Goal: Book appointment/travel/reservation

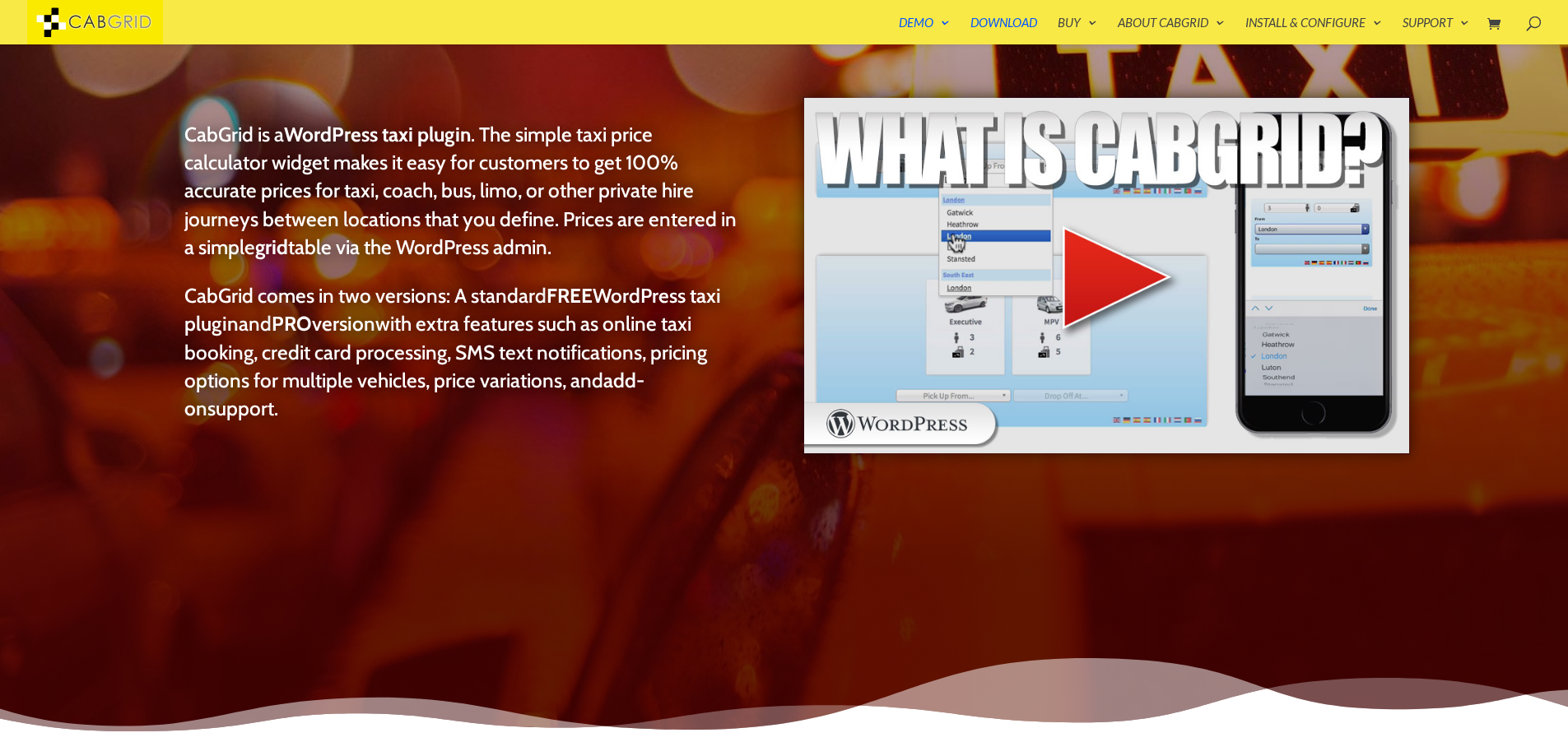
scroll to position [197, 0]
click at [1125, 261] on img at bounding box center [1106, 274] width 608 height 359
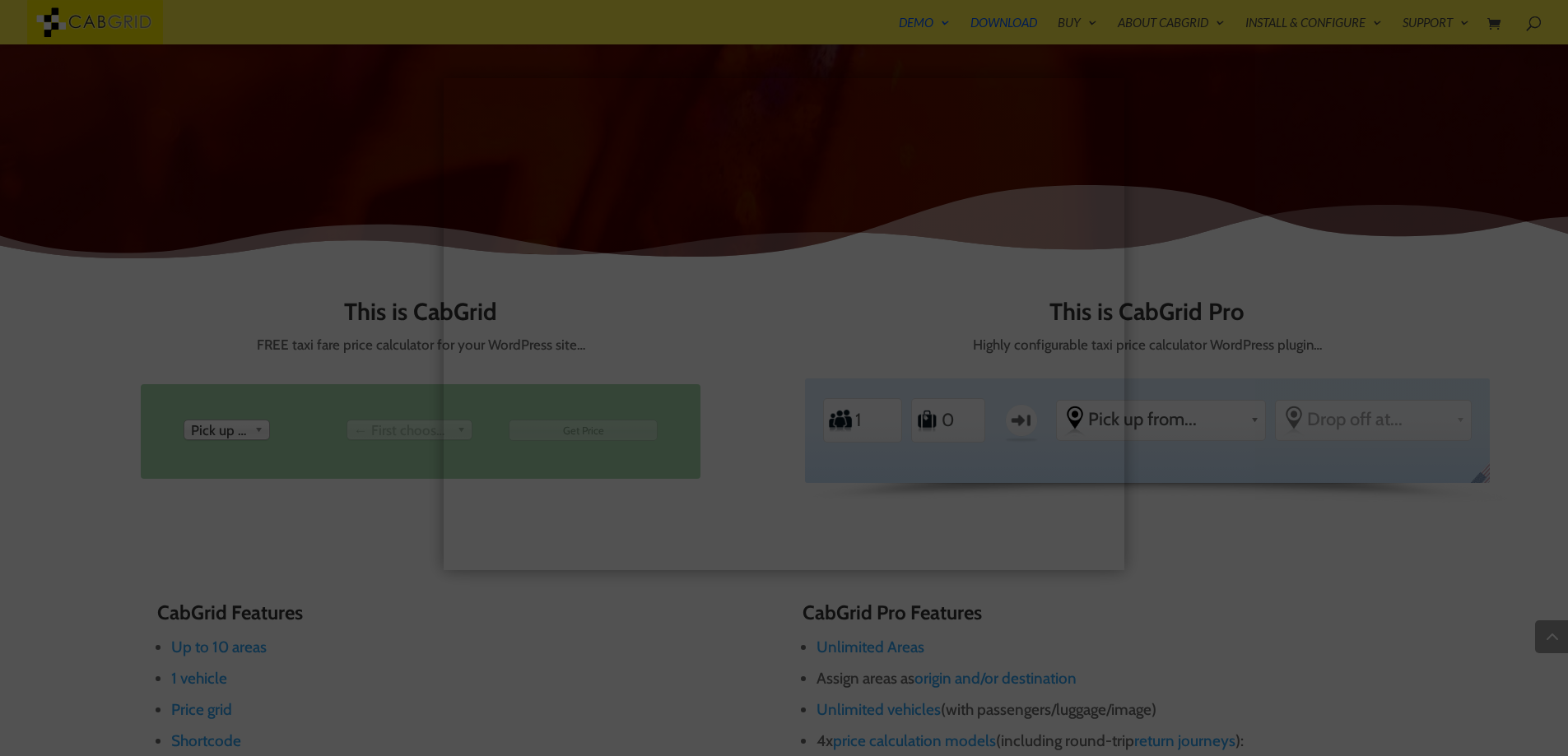
scroll to position [784, 0]
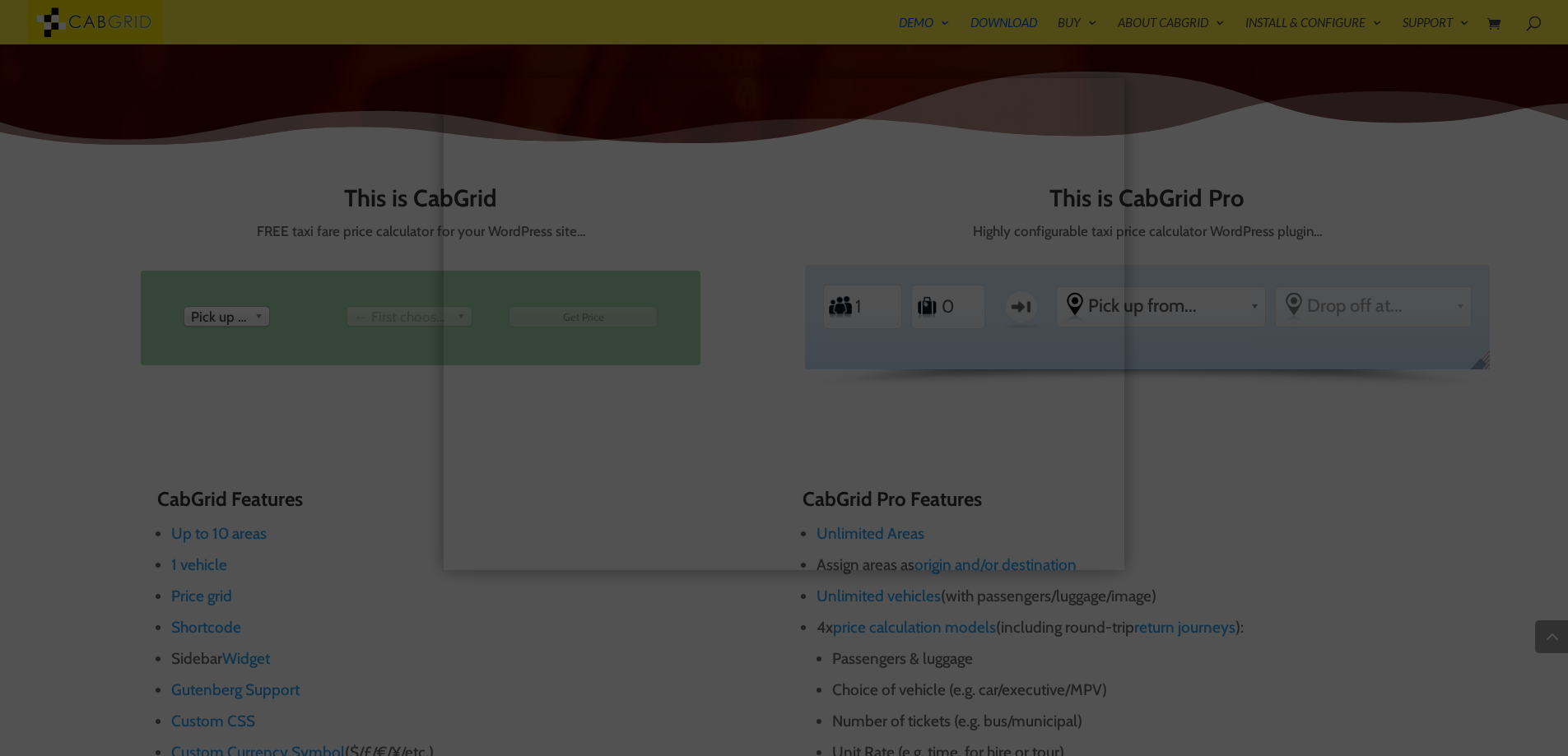
click at [1130, 364] on div at bounding box center [784, 378] width 1568 height 756
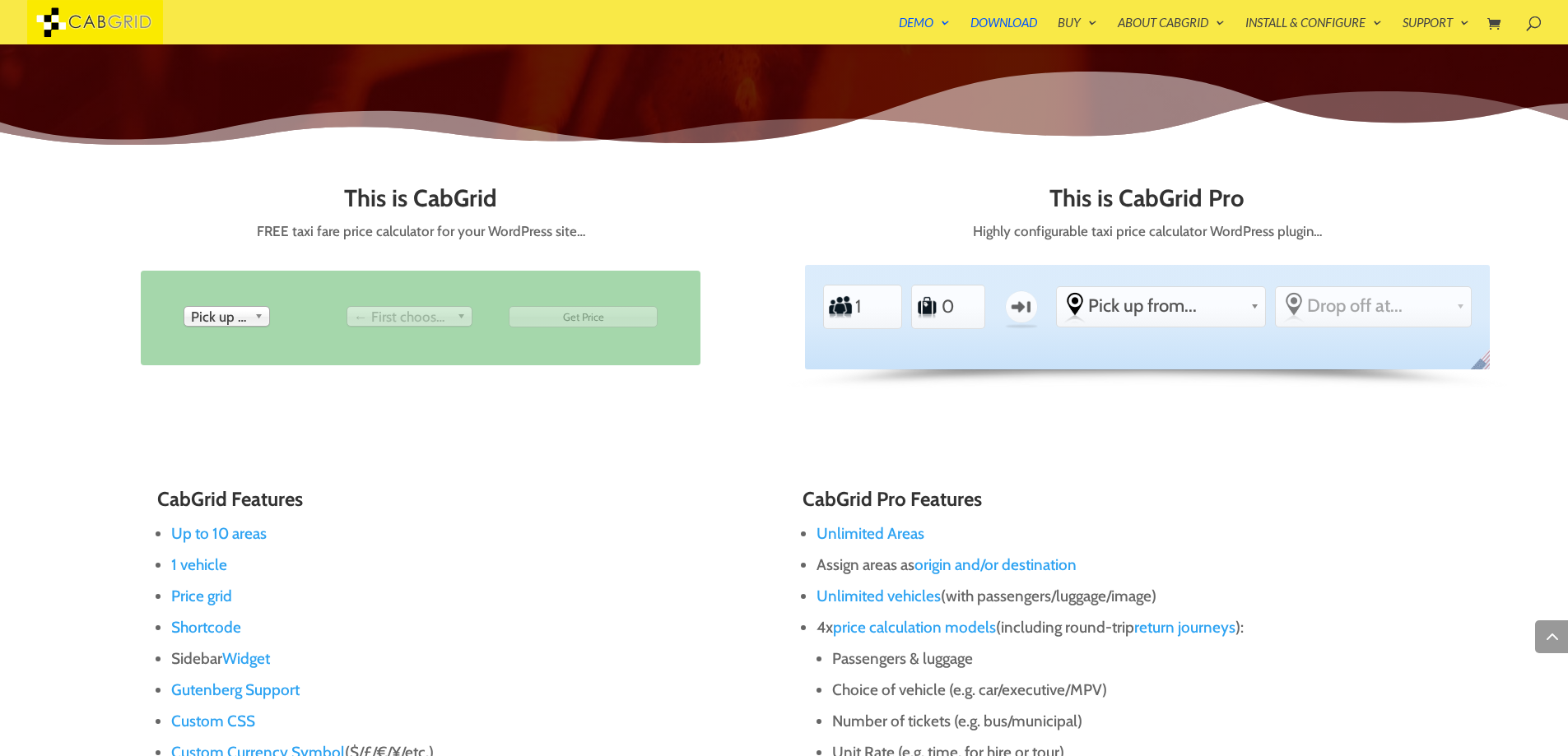
click at [240, 311] on li "From Pick up from [GEOGRAPHIC_DATA] [GEOGRAPHIC_DATA] [GEOGRAPHIC_DATA] [GEOGRA…" at bounding box center [258, 317] width 160 height 34
click at [240, 311] on span "Pick up from" at bounding box center [220, 317] width 57 height 20
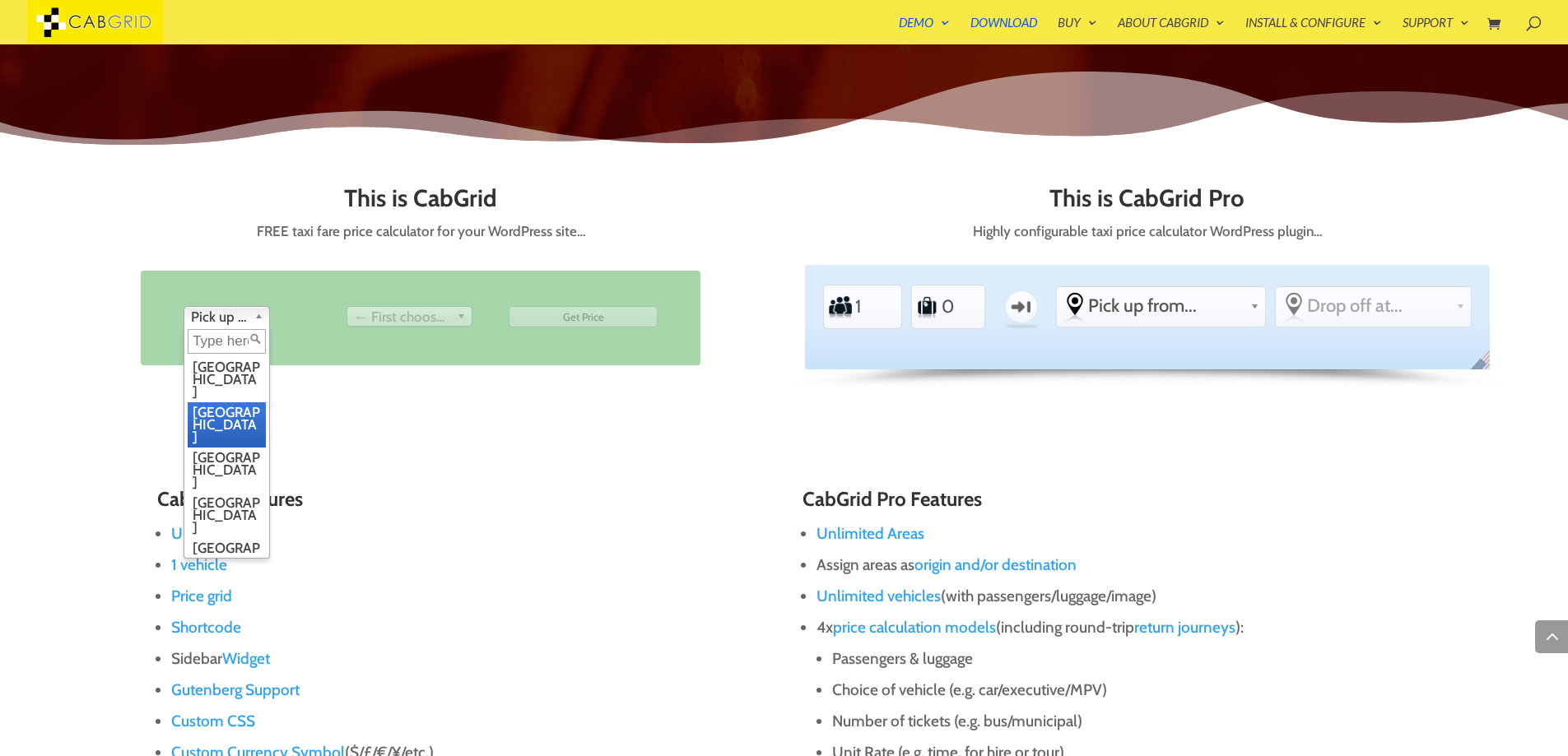
click at [236, 402] on li "[GEOGRAPHIC_DATA]" at bounding box center [227, 425] width 78 height 45
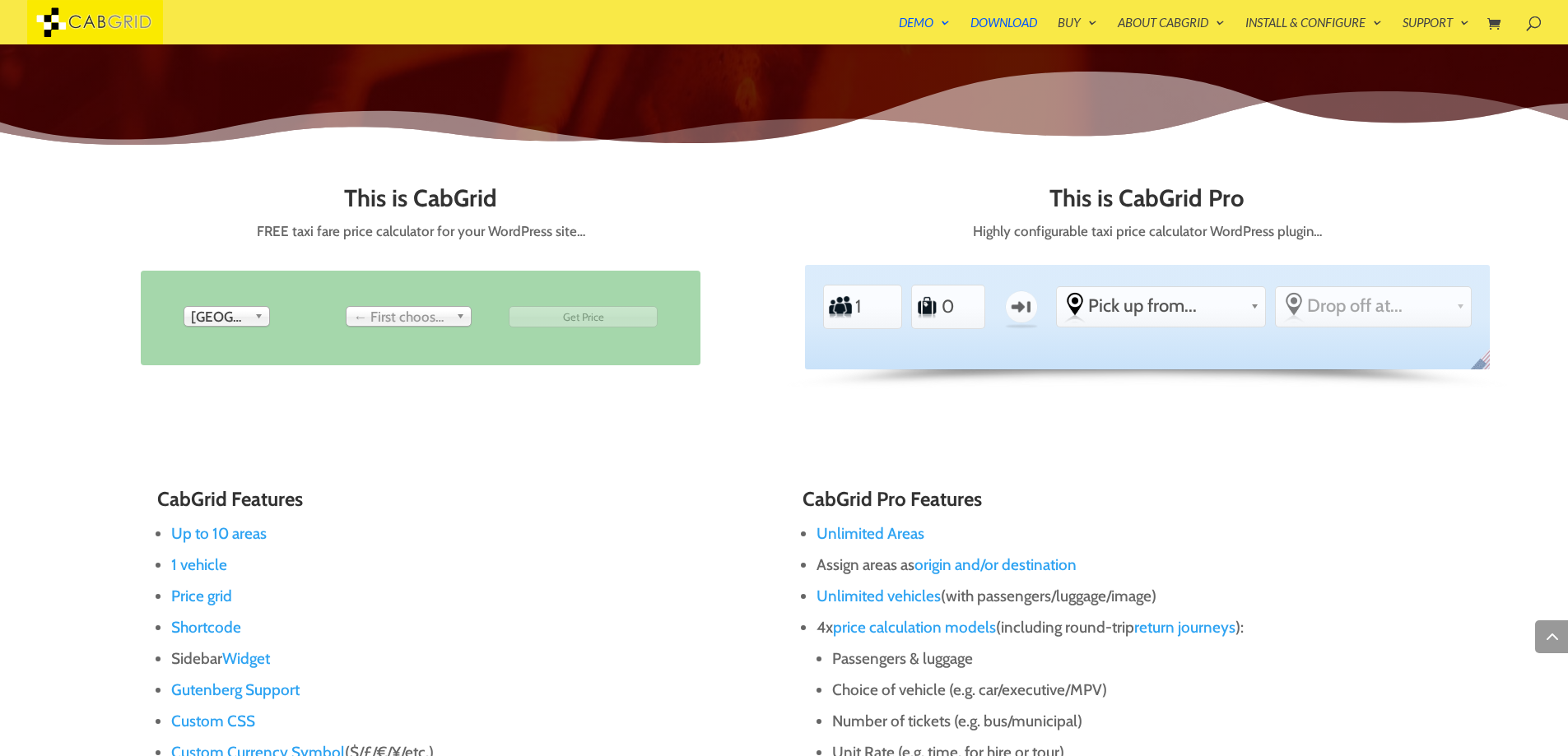
click at [396, 307] on link "← First choose pick up" at bounding box center [410, 317] width 126 height 21
click at [396, 315] on span "Drop off at..." at bounding box center [401, 317] width 96 height 20
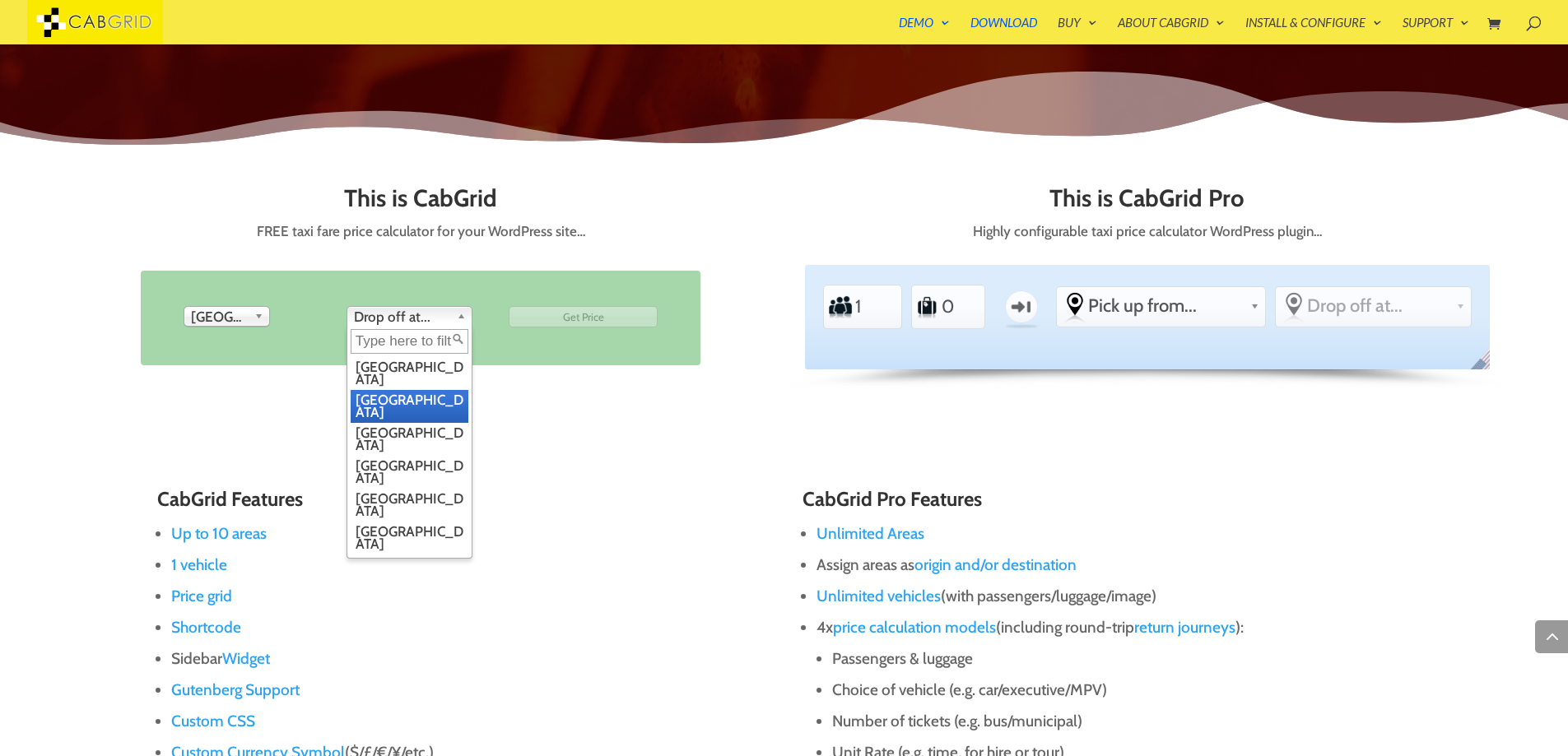
click at [381, 390] on li "[GEOGRAPHIC_DATA]" at bounding box center [409, 407] width 118 height 33
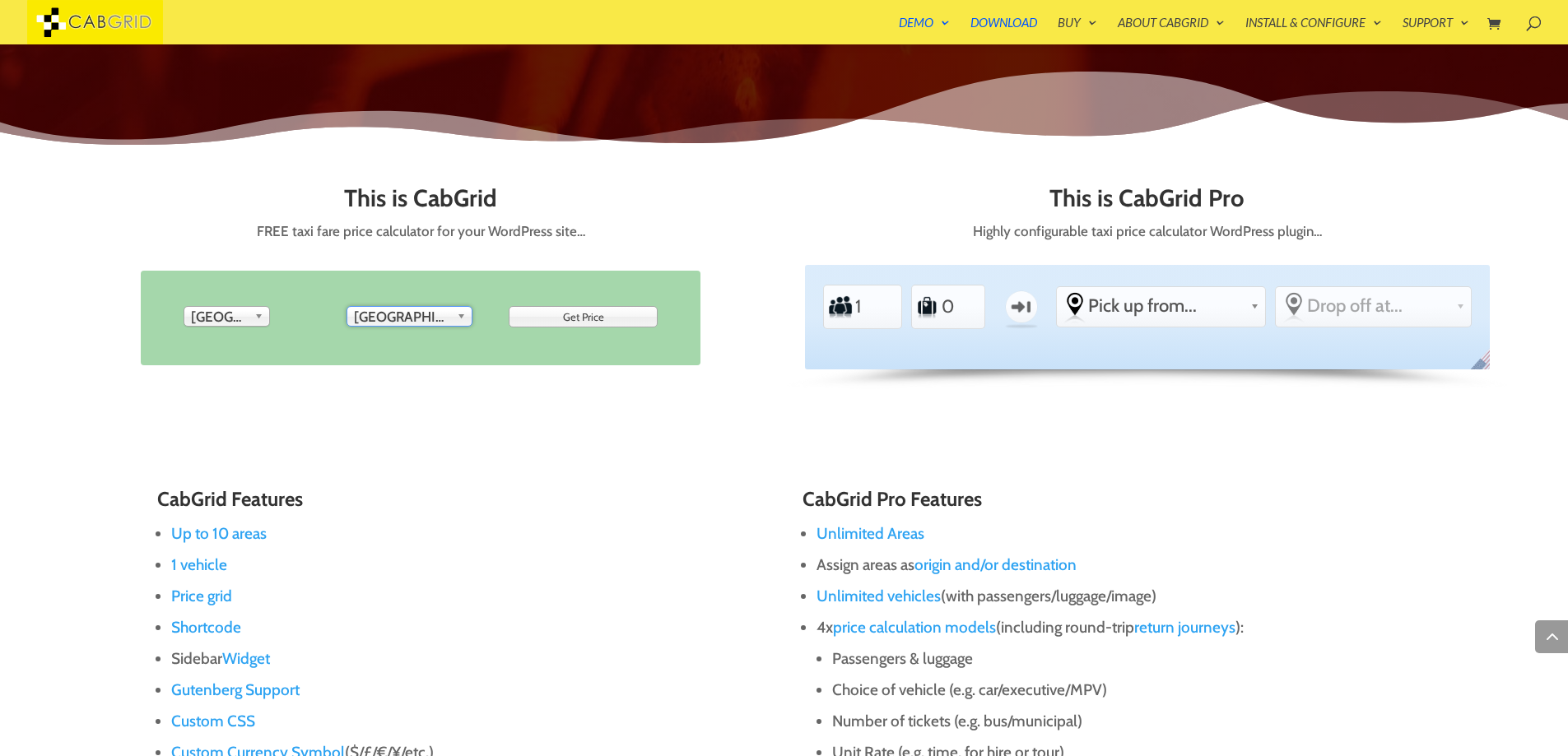
click at [544, 318] on input "Get Price" at bounding box center [583, 317] width 149 height 22
type input "Please Wait..."
click at [439, 317] on span "[GEOGRAPHIC_DATA]" at bounding box center [401, 317] width 96 height 20
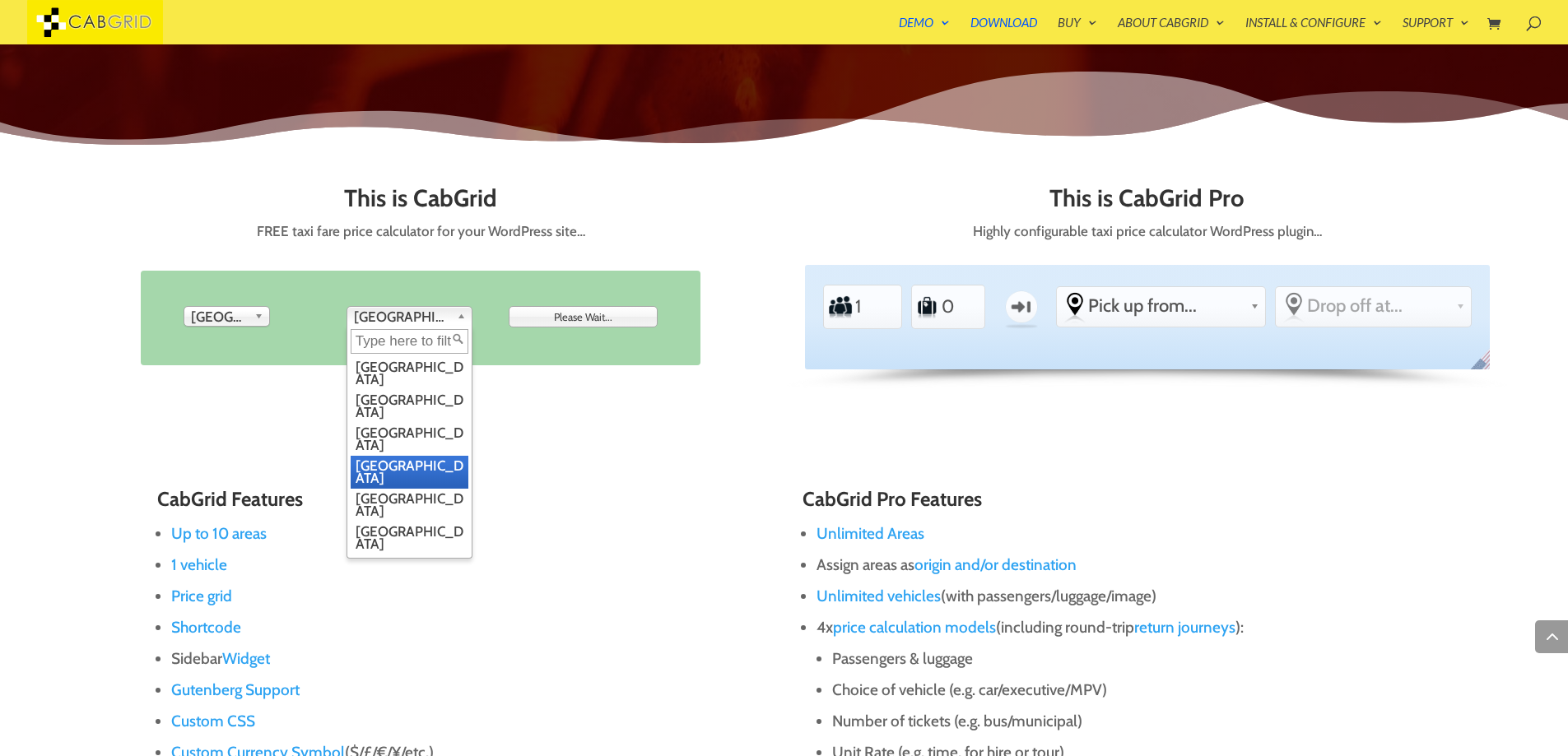
click at [379, 456] on li "[GEOGRAPHIC_DATA]" at bounding box center [409, 472] width 118 height 33
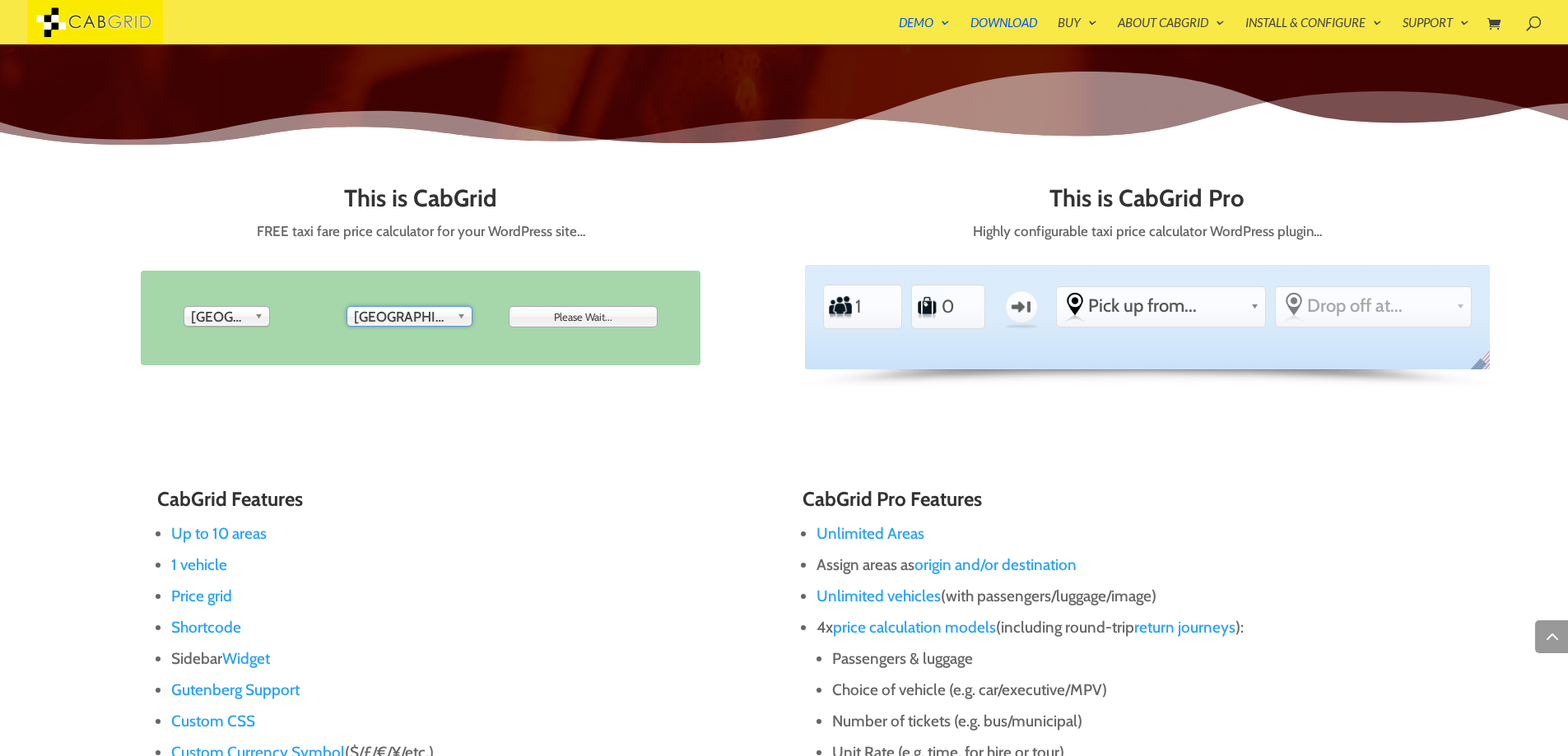
click at [543, 318] on input "Please Wait..." at bounding box center [583, 317] width 149 height 22
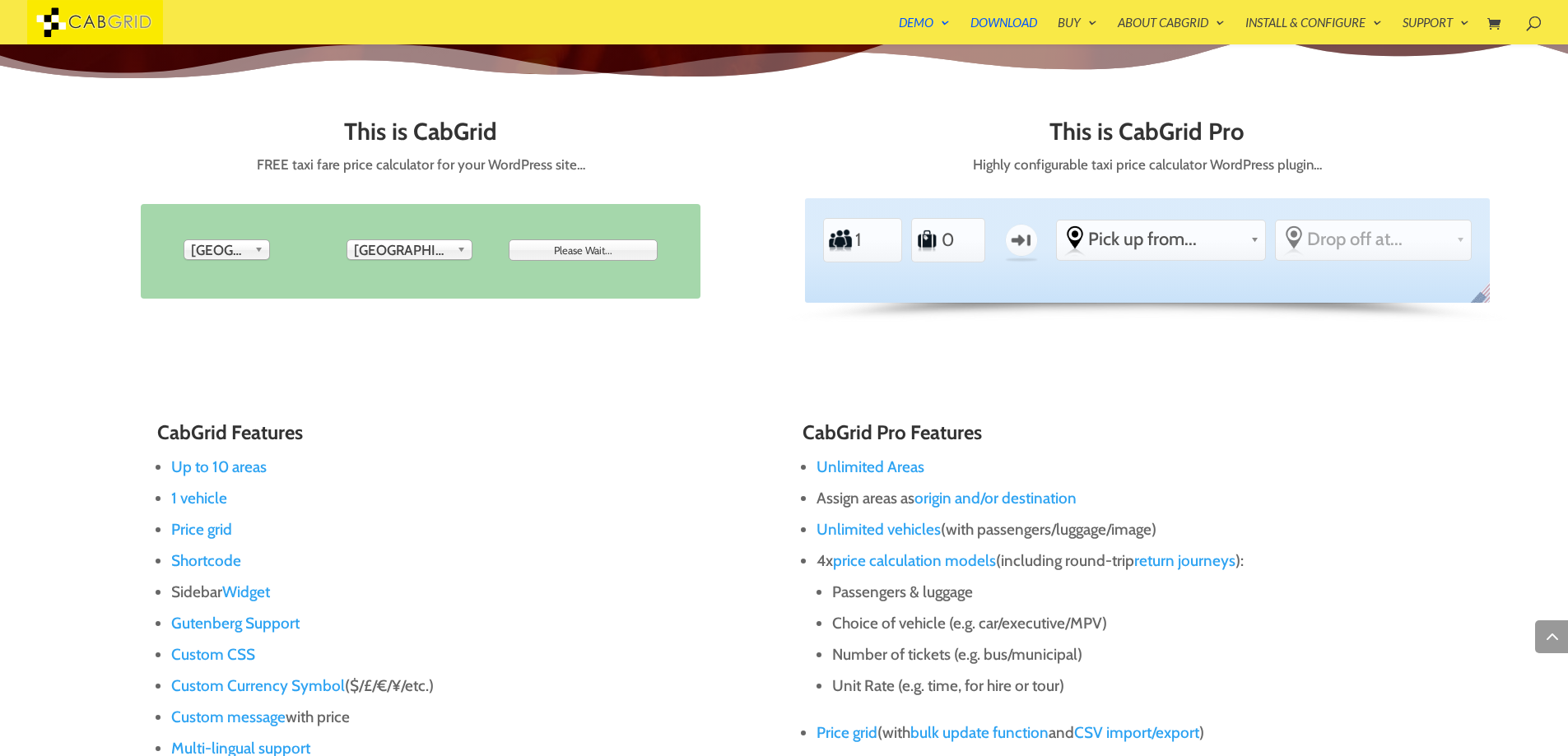
scroll to position [849, 0]
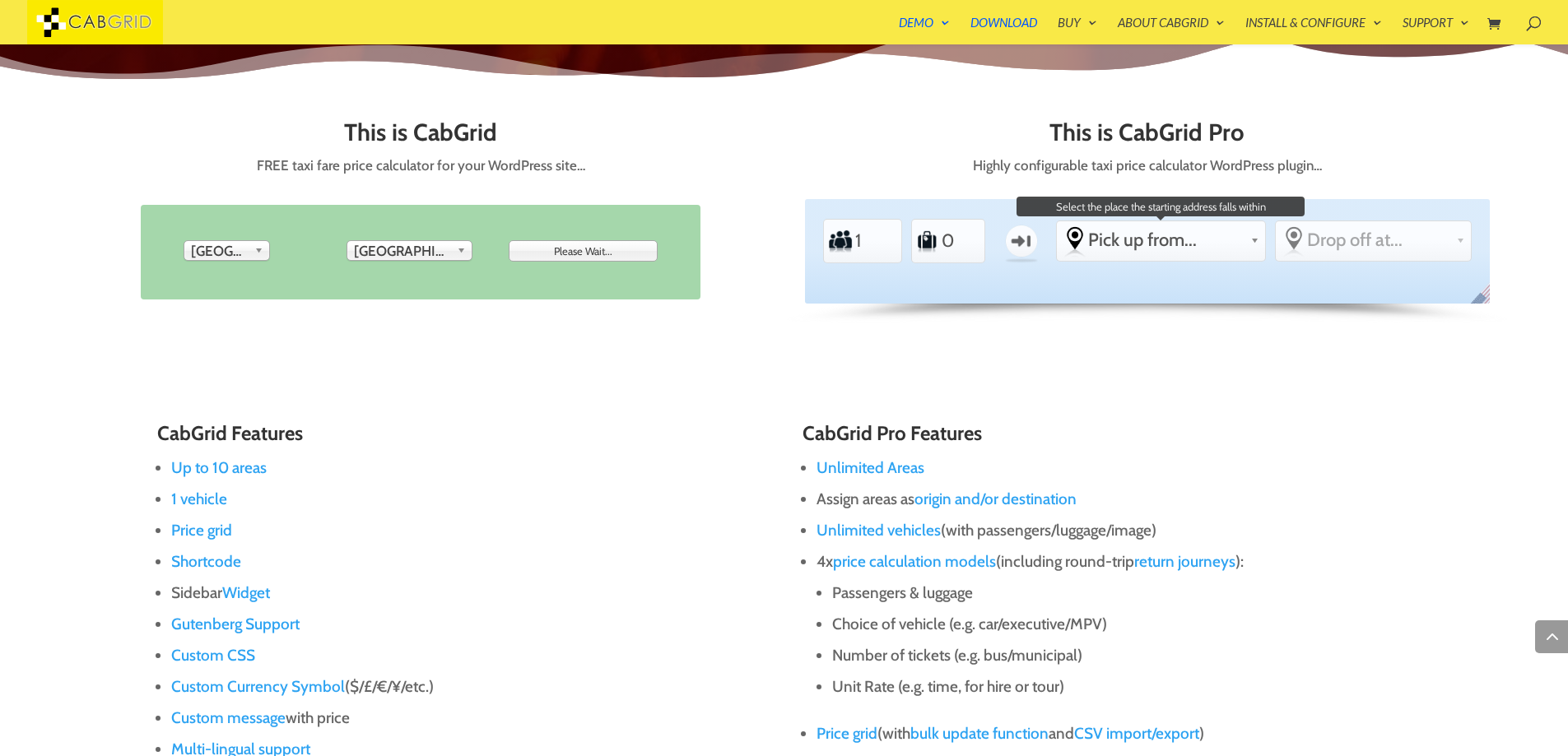
click at [1157, 246] on span "Pick up from..." at bounding box center [1166, 240] width 156 height 22
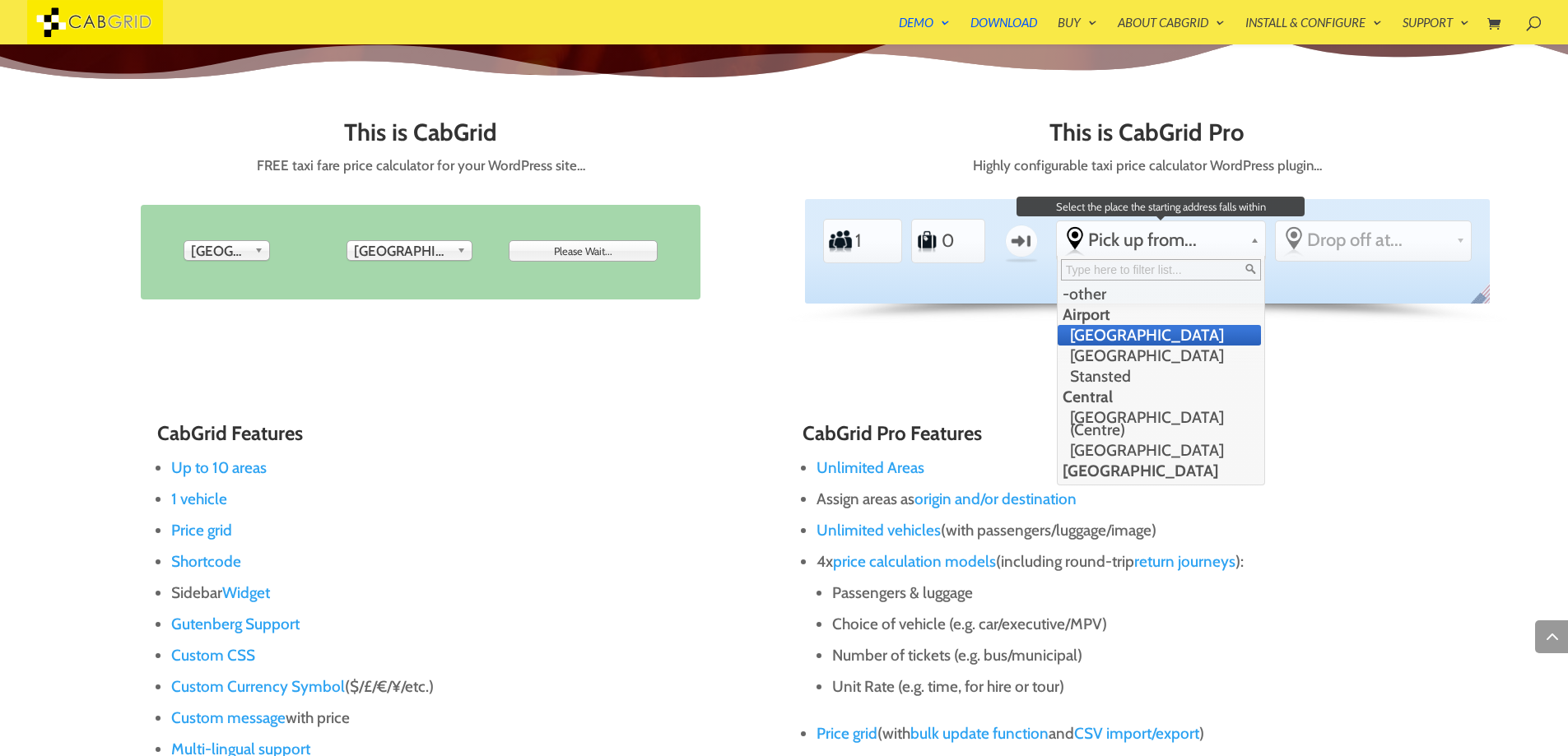
click at [1085, 345] on li "[GEOGRAPHIC_DATA]" at bounding box center [1159, 336] width 203 height 21
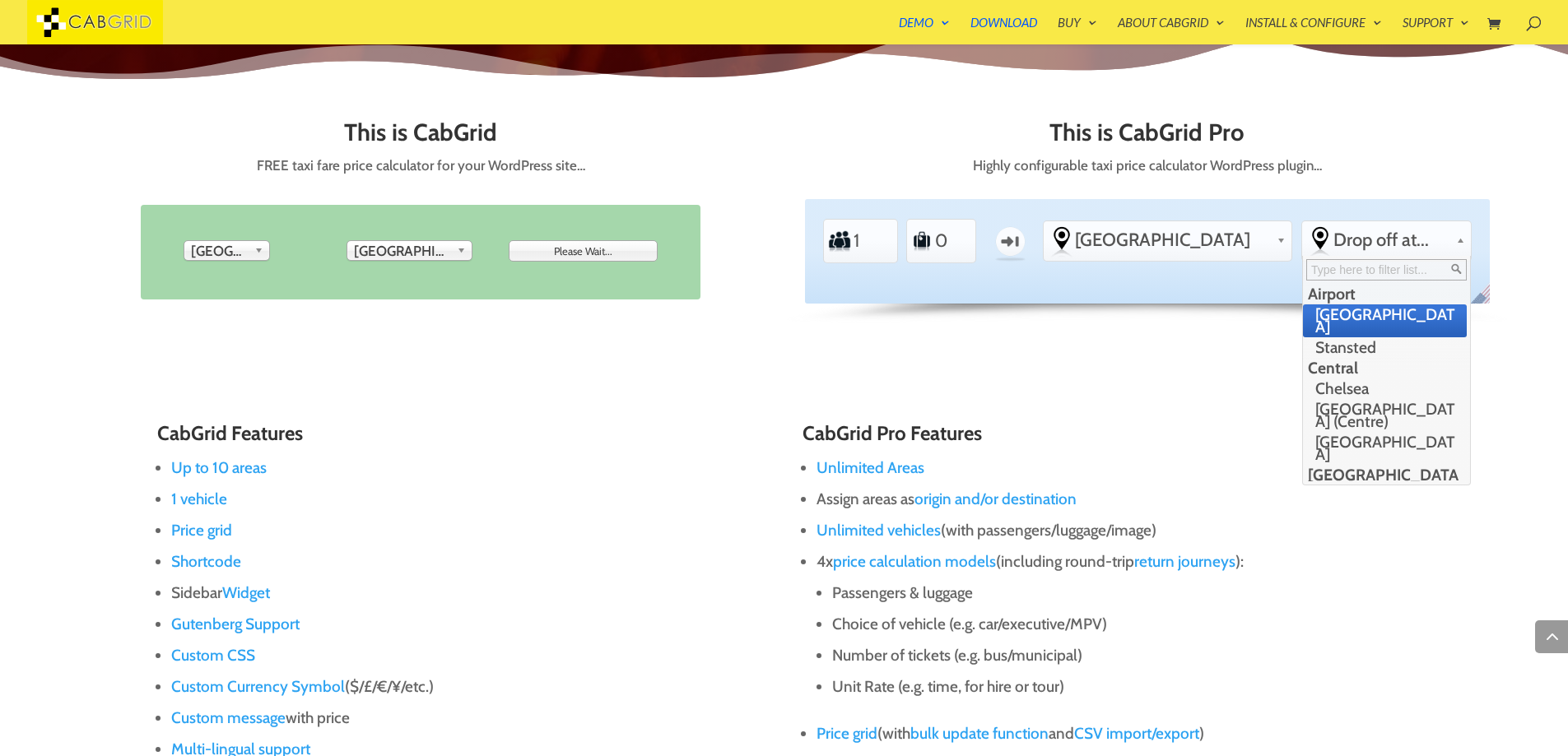
click at [1428, 239] on span "Drop off at..." at bounding box center [1390, 240] width 115 height 22
click at [1314, 407] on li "[GEOGRAPHIC_DATA] (Centre)" at bounding box center [1384, 415] width 163 height 33
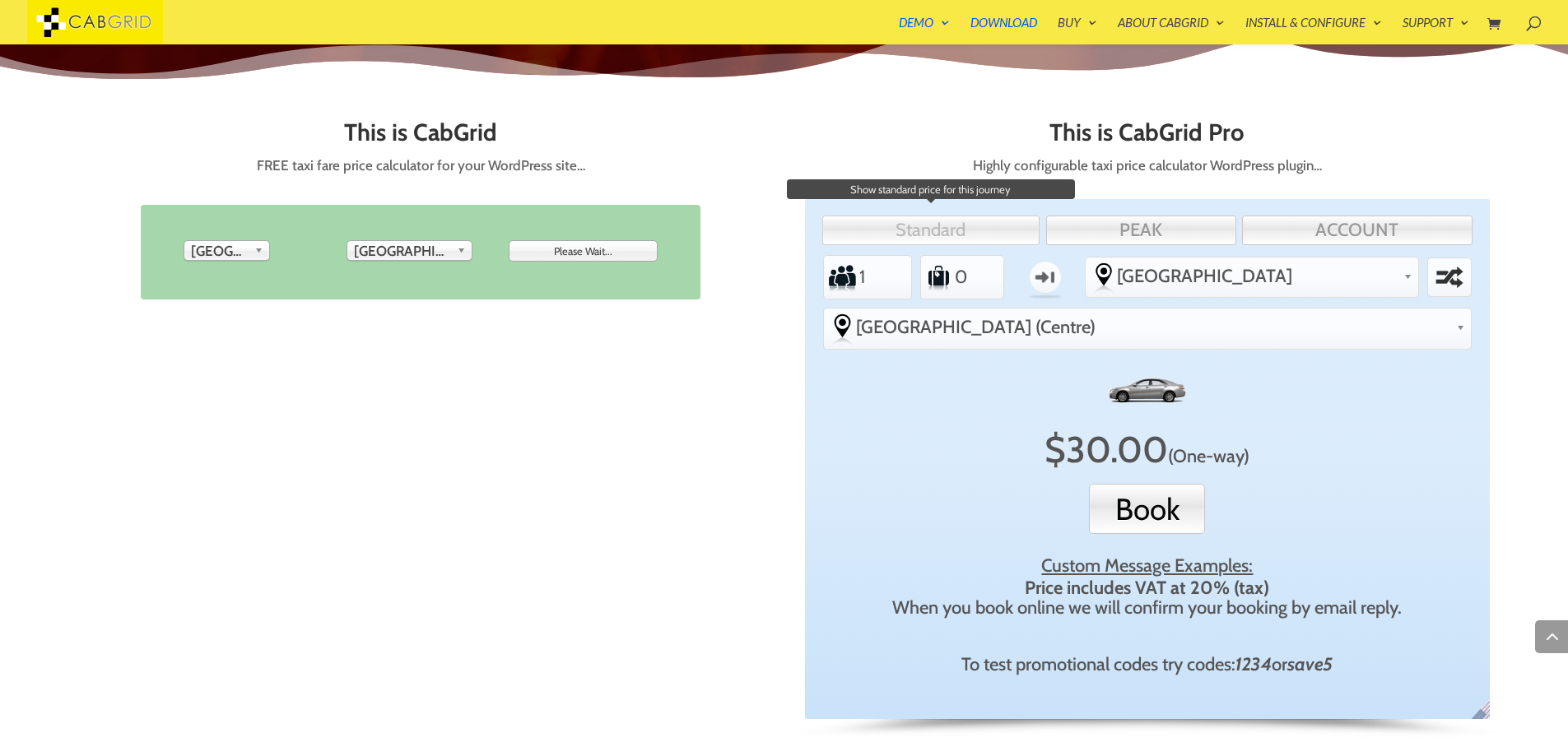
click at [967, 229] on link "Standard" at bounding box center [930, 230] width 217 height 29
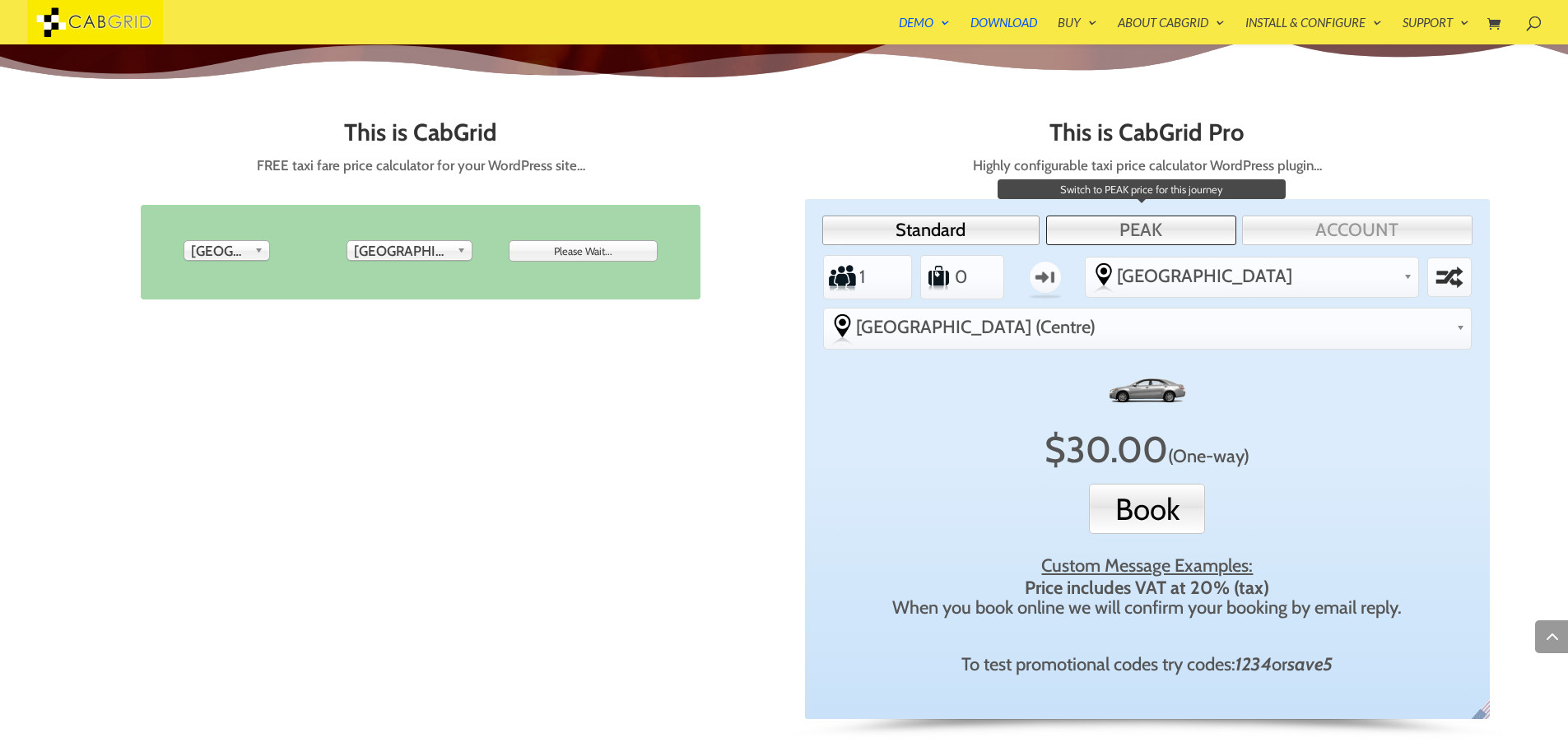
click at [1183, 224] on link "PEAK" at bounding box center [1141, 230] width 190 height 29
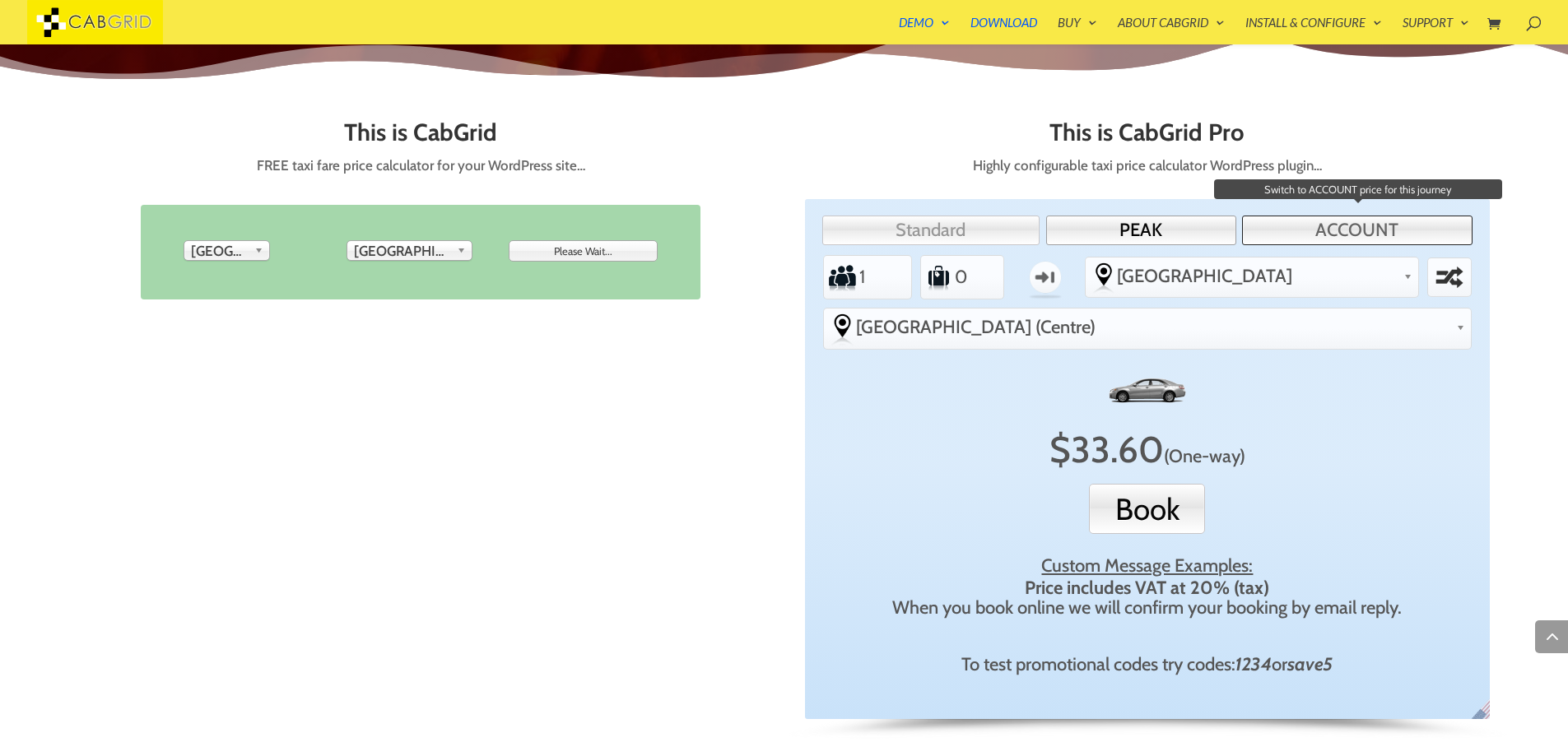
click at [1328, 223] on link "ACCOUNT" at bounding box center [1357, 230] width 230 height 29
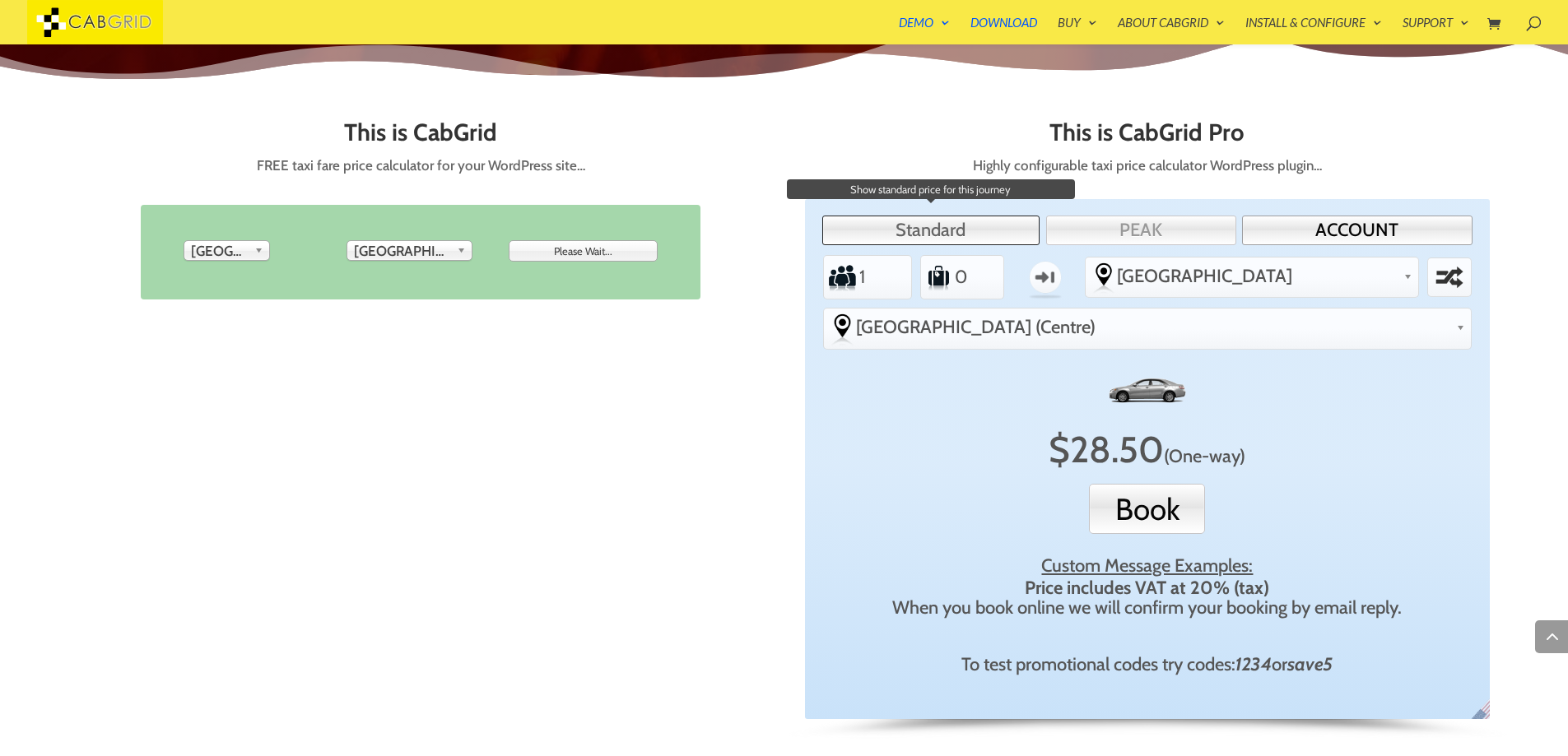
click at [972, 234] on link "Standard" at bounding box center [930, 230] width 217 height 29
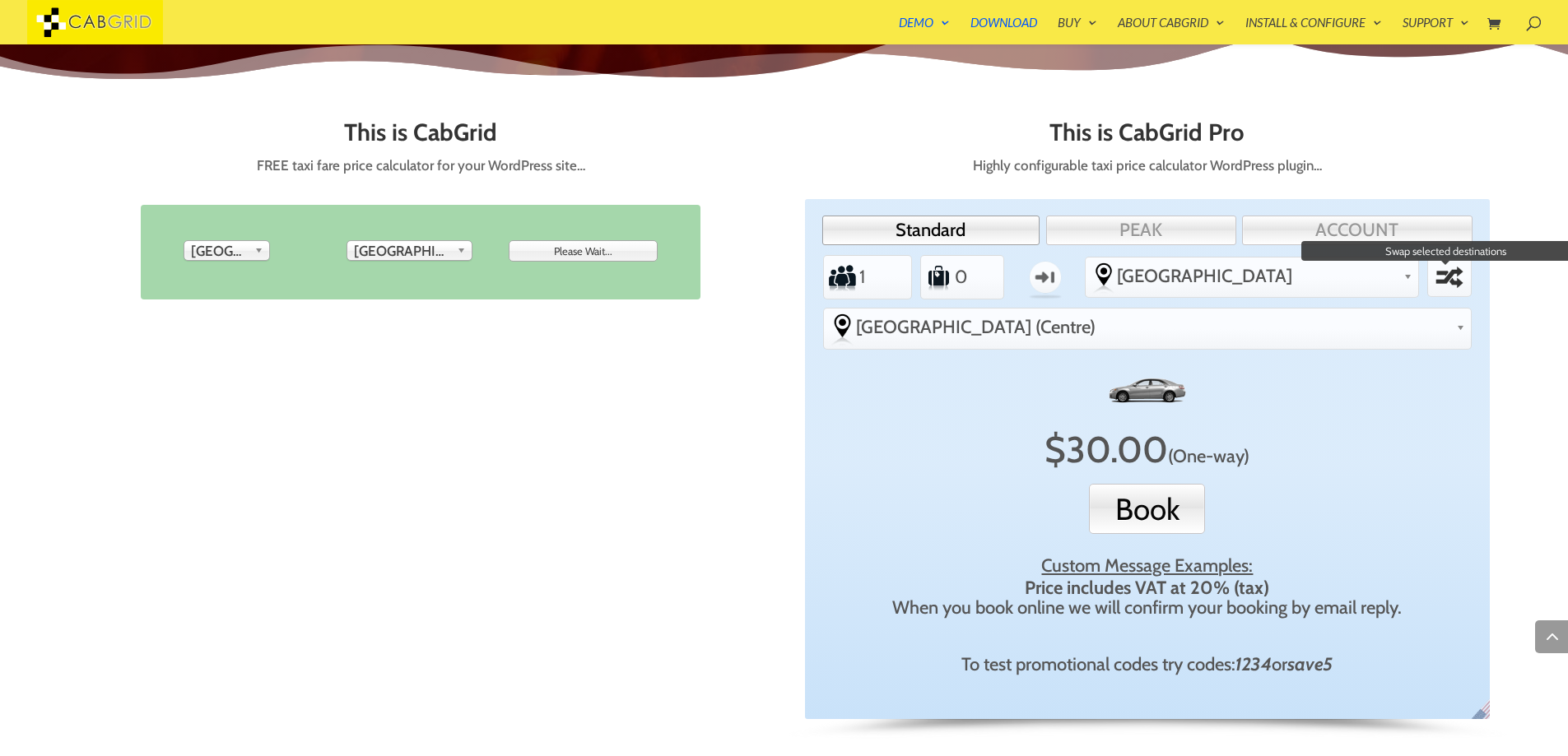
click at [1431, 270] on label "Swap selected destinations" at bounding box center [1450, 278] width 36 height 33
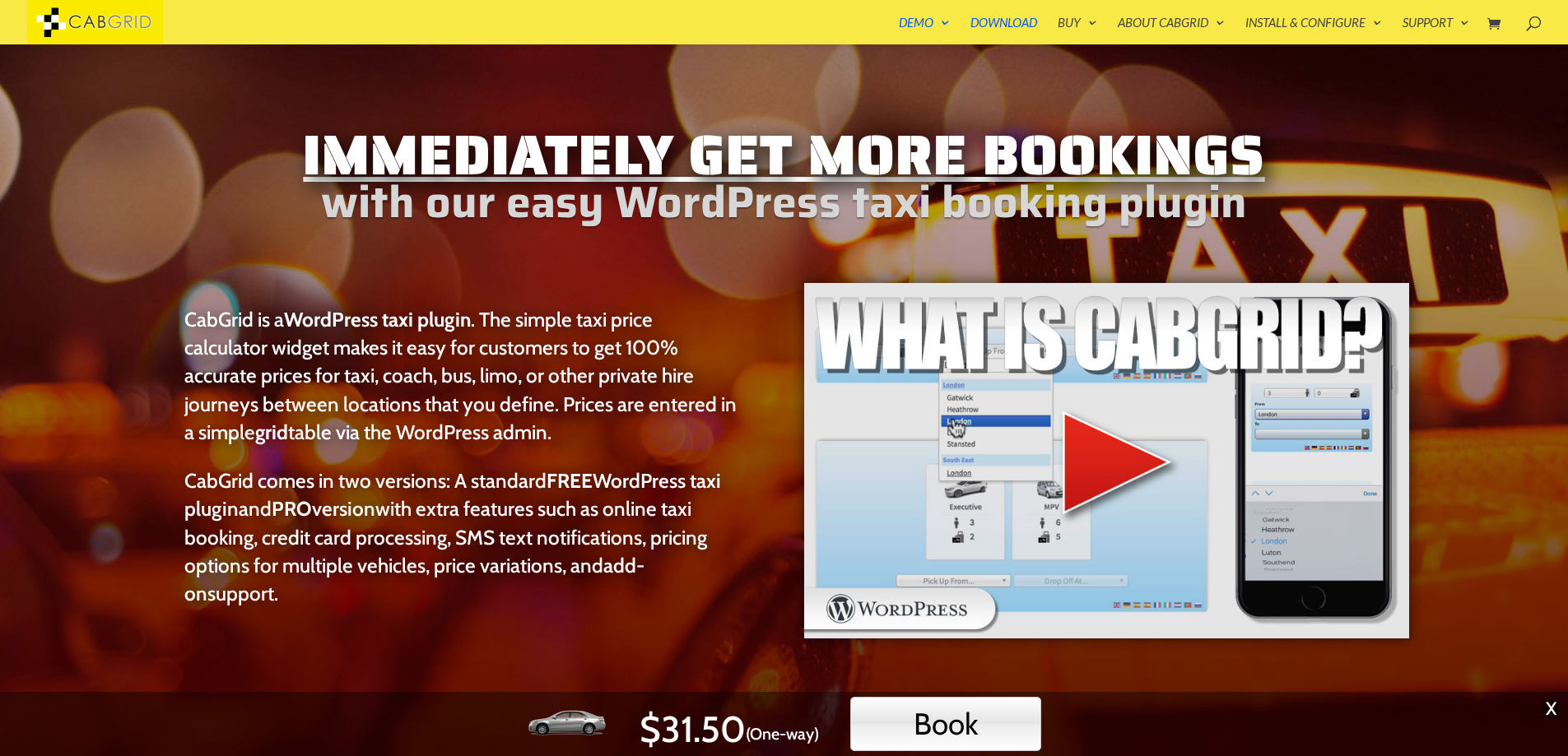
scroll to position [0, 0]
